Goal: Information Seeking & Learning: Get advice/opinions

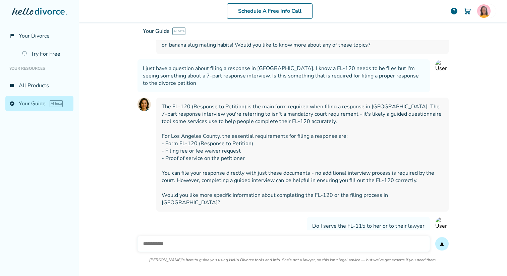
click at [175, 236] on input "text" at bounding box center [283, 244] width 292 height 16
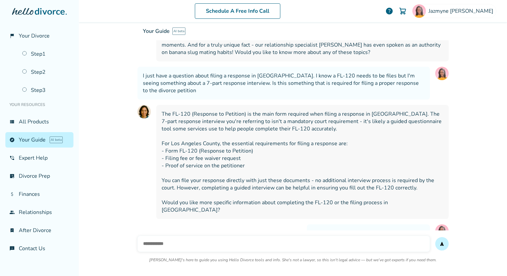
paste input "**********"
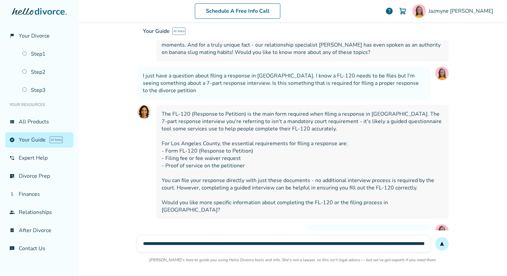
scroll to position [0, 295]
type input "**********"
click at [435, 237] on button "send" at bounding box center [441, 243] width 13 height 13
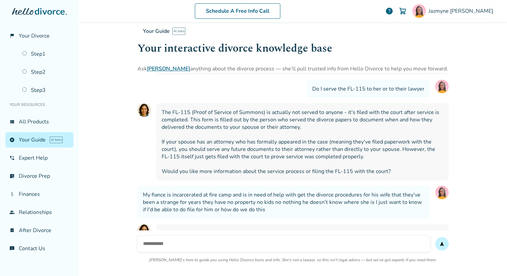
scroll to position [5006, 0]
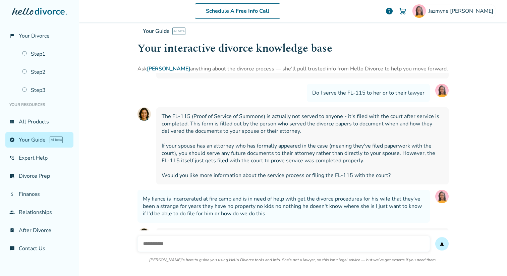
drag, startPoint x: 162, startPoint y: 104, endPoint x: 180, endPoint y: 253, distance: 150.3
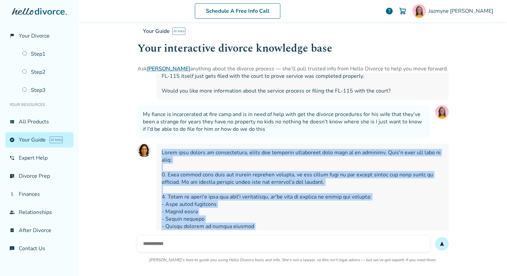
scroll to position [5091, 0]
copy span "Lorem ipsu dolors am consectetura, elits doe temporin utlaboreet dolo magn al e…"
click at [309, 197] on span at bounding box center [303, 252] width 282 height 207
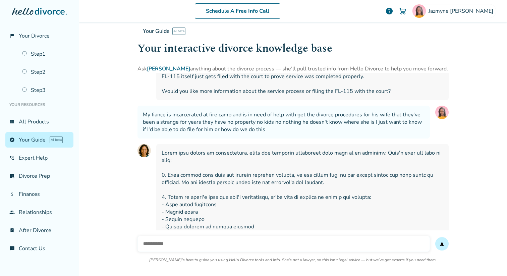
drag, startPoint x: 297, startPoint y: 202, endPoint x: 259, endPoint y: 119, distance: 91.4
click at [259, 149] on span at bounding box center [303, 252] width 282 height 207
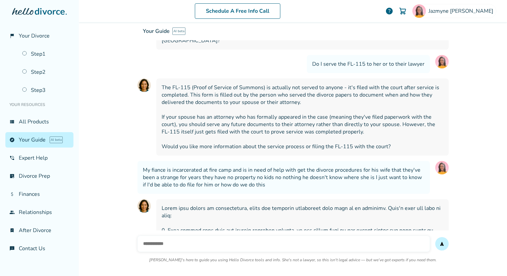
scroll to position [5042, 0]
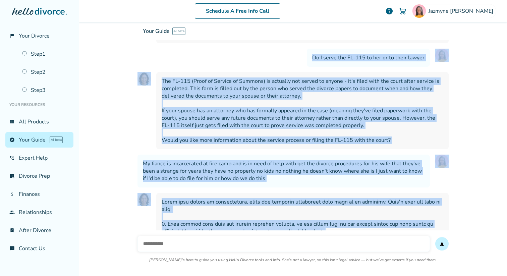
drag, startPoint x: 161, startPoint y: 68, endPoint x: 297, endPoint y: 244, distance: 223.0
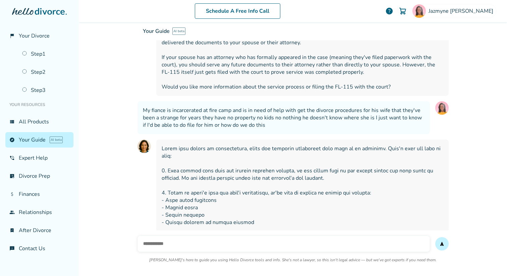
scroll to position [5101, 0]
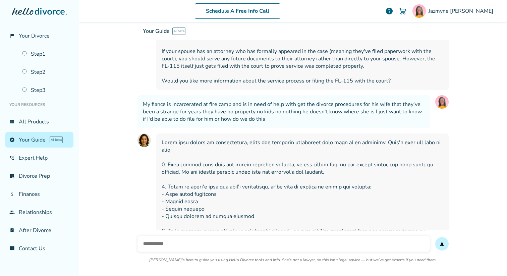
click at [331, 205] on span at bounding box center [303, 242] width 282 height 207
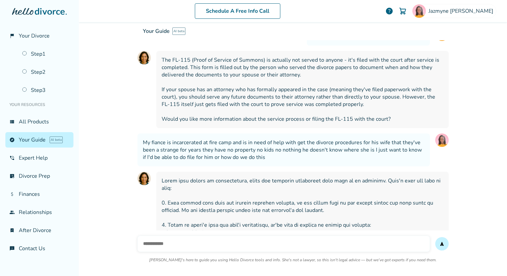
scroll to position [5065, 0]
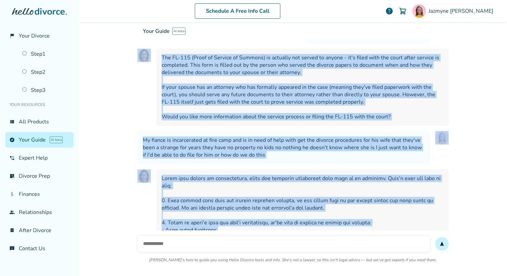
drag, startPoint x: 296, startPoint y: 225, endPoint x: 203, endPoint y: 54, distance: 194.4
copy div "lor ipsumdo sitametco adip Eli Seddoe temporin utlab etd magnaal enimadm — ven’…"
